Goal: Check status: Check status

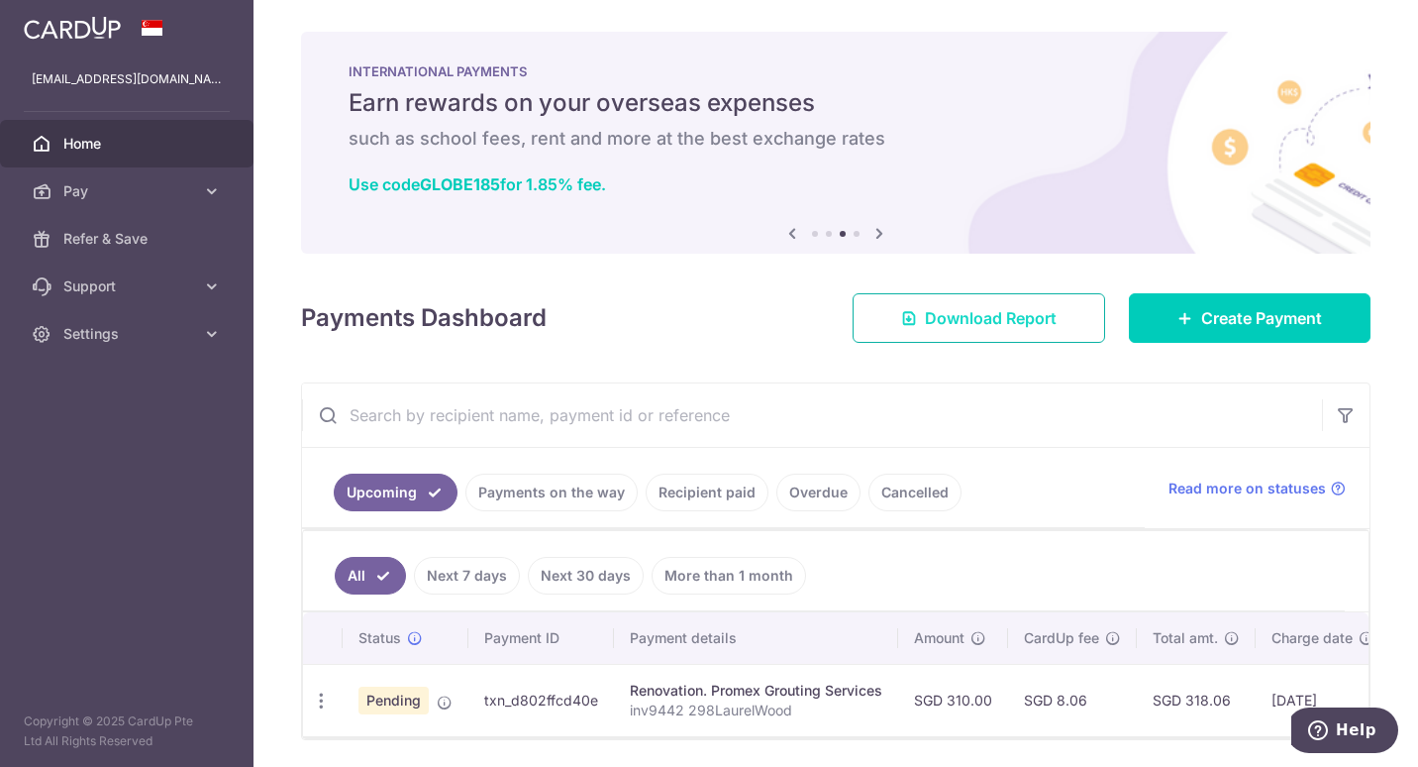
scroll to position [76, 0]
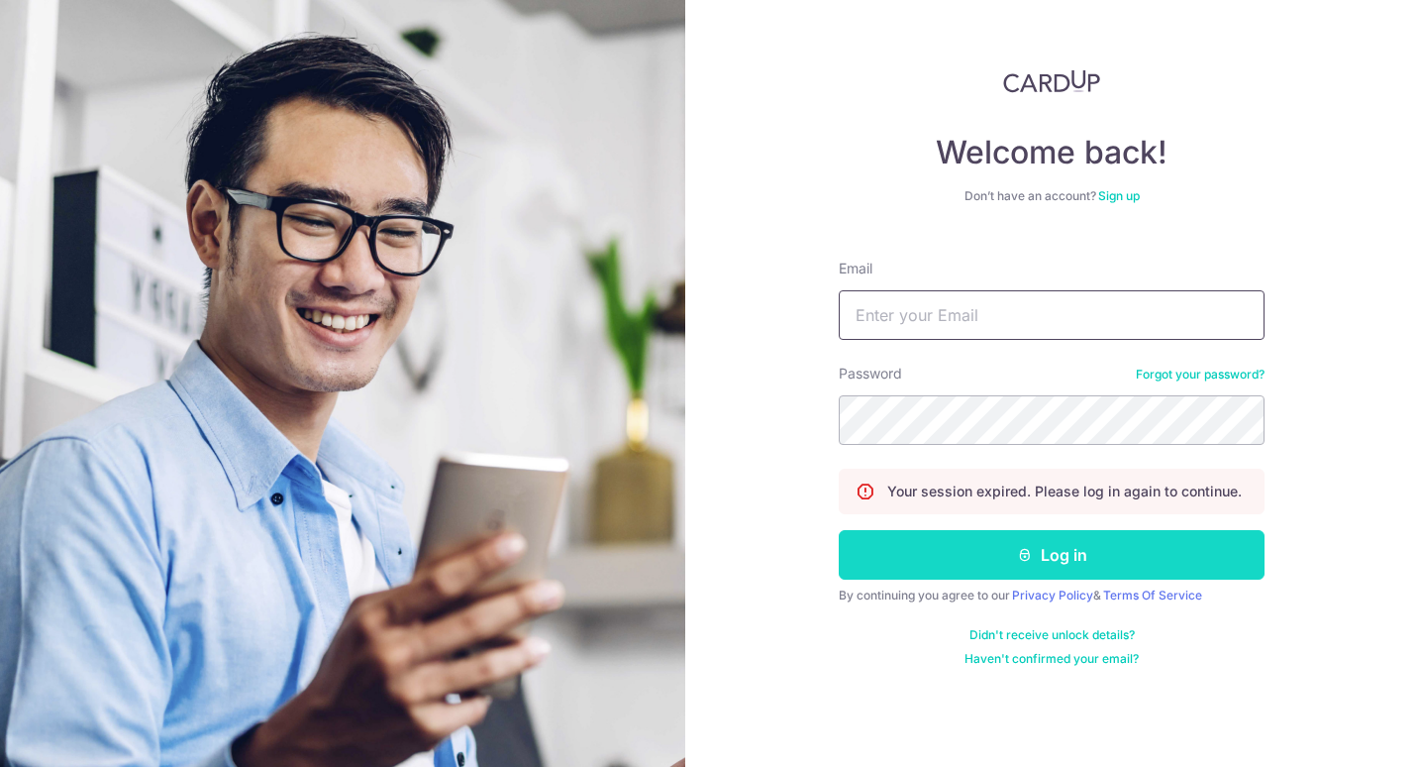
type input "[EMAIL_ADDRESS][DOMAIN_NAME]"
click at [941, 563] on button "Log in" at bounding box center [1052, 555] width 426 height 50
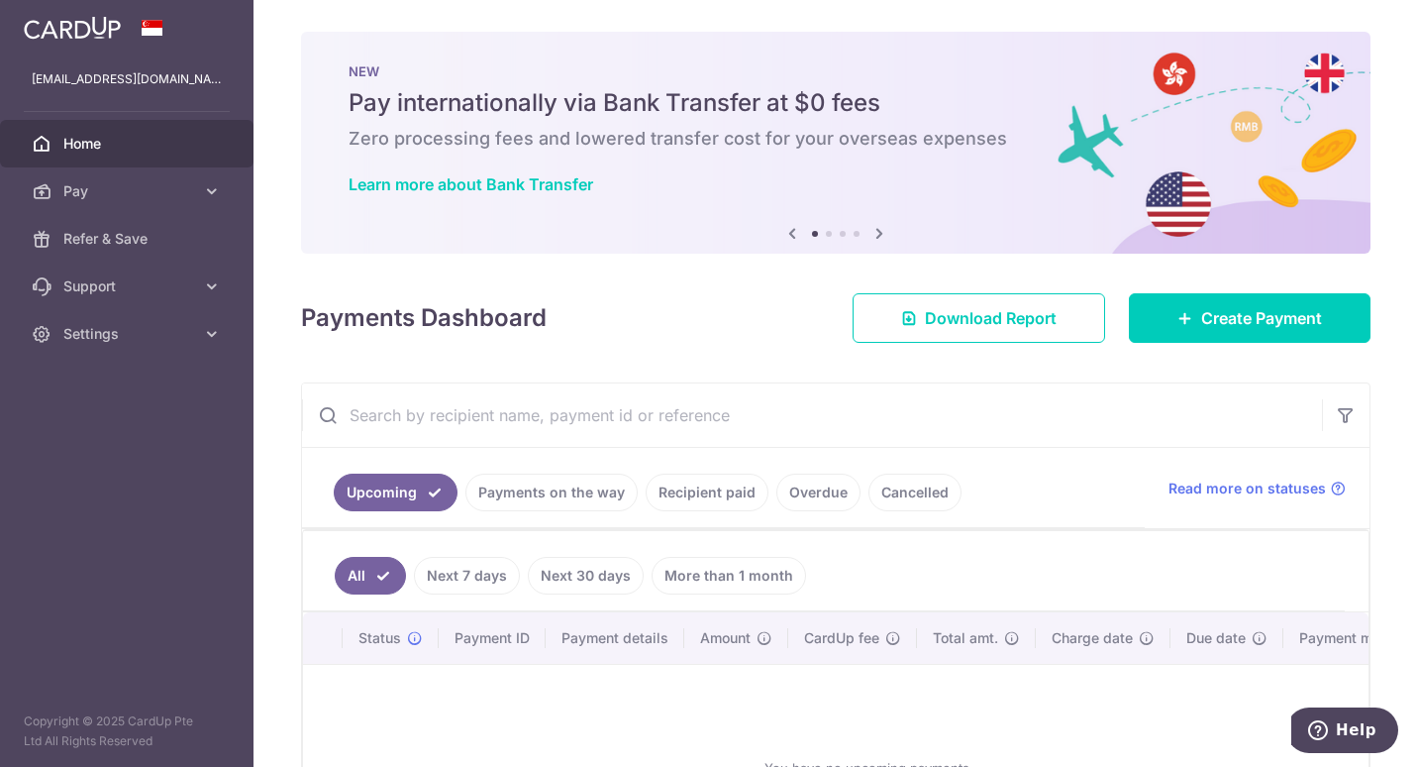
click at [552, 496] on link "Payments on the way" at bounding box center [551, 492] width 172 height 38
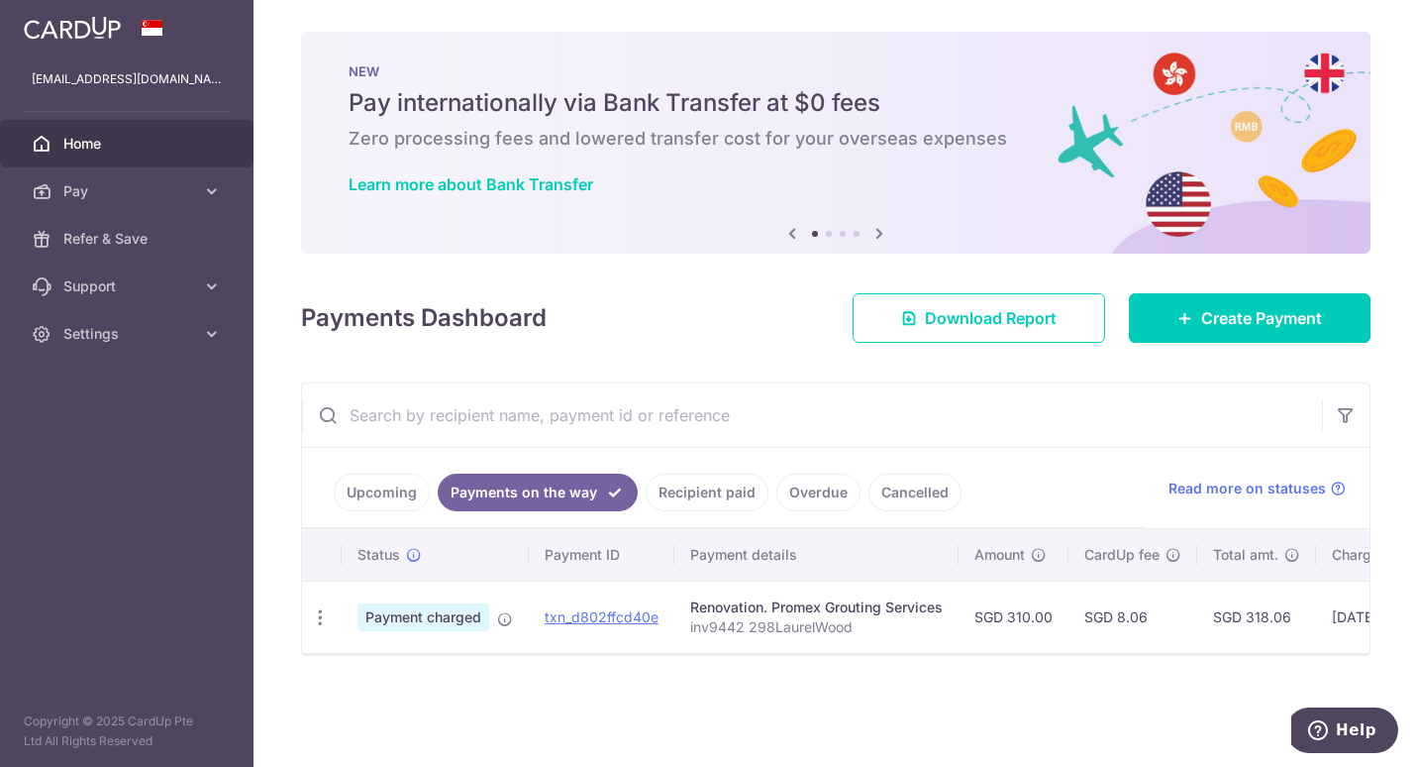
click at [73, 141] on span "Home" at bounding box center [128, 144] width 131 height 20
